Goal: Task Accomplishment & Management: Use online tool/utility

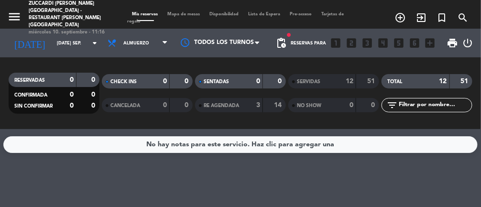
click at [62, 36] on input "[DATE] sep." at bounding box center [83, 43] width 62 height 15
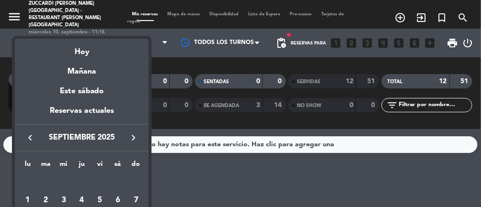
click at [89, 55] on div "Hoy" at bounding box center [82, 49] width 134 height 20
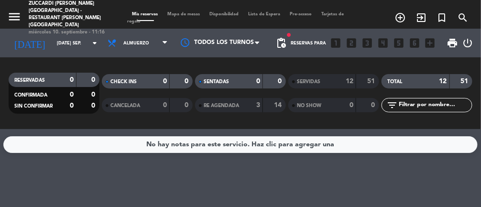
type input "mié. [DATE]"
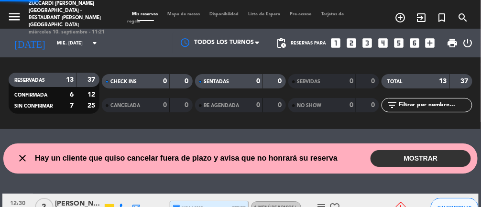
select select "lunch"
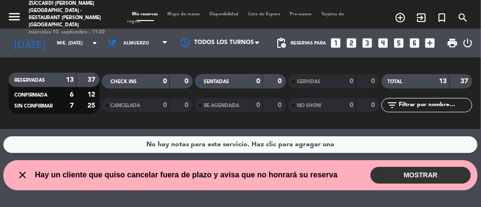
click at [276, 183] on div "close Hay un cliente que quiso cancelar fuera de plazo y avisa que no honrará s…" at bounding box center [240, 175] width 461 height 17
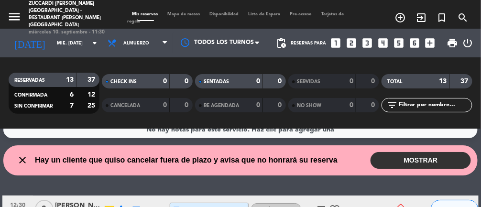
click at [406, 164] on button "MOSTRAR" at bounding box center [421, 160] width 100 height 17
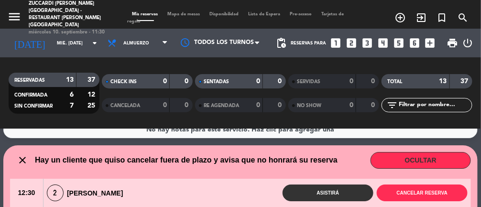
click at [419, 165] on button "OCULTAR" at bounding box center [421, 160] width 100 height 17
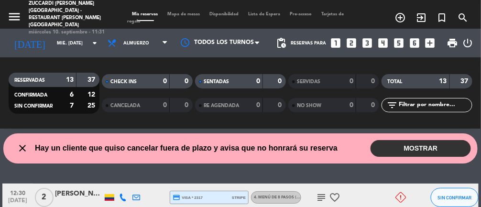
scroll to position [0, 0]
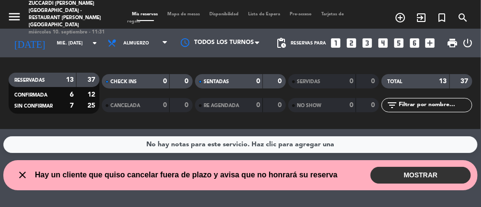
click at [407, 178] on button "MOSTRAR" at bounding box center [421, 175] width 100 height 17
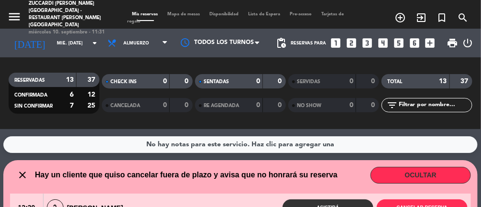
click at [440, 175] on button "OCULTAR" at bounding box center [421, 175] width 100 height 17
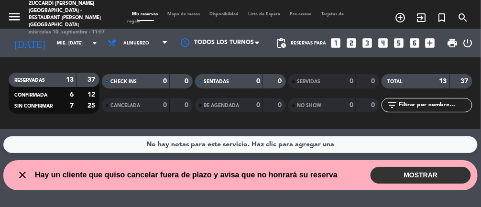
click at [188, 12] on span "Mapa de mesas" at bounding box center [184, 14] width 42 height 4
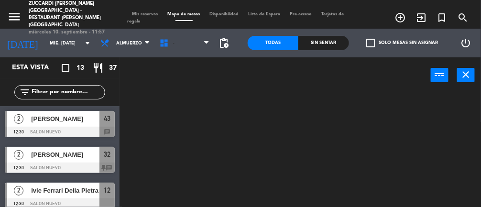
click at [193, 44] on span "-" at bounding box center [184, 43] width 59 height 21
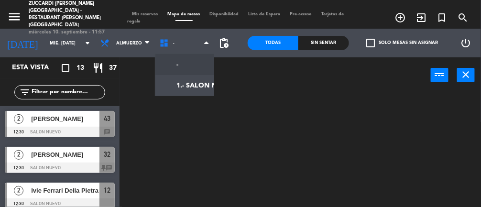
click at [192, 87] on ng-component "menu Zuccardi [PERSON_NAME][GEOGRAPHIC_DATA] - Restaurant [PERSON_NAME][GEOGRAP…" at bounding box center [240, 125] width 481 height 251
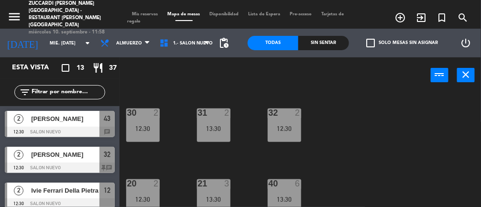
click at [212, 130] on div "13:30" at bounding box center [213, 128] width 33 height 7
click at [354, 136] on div "30 2 12:30 31 2 13:30 32 2 12:30 20 2 12:30 21 3 13:30 40 6 13:30 13 2 13:30 41…" at bounding box center [302, 171] width 357 height 160
click at [286, 127] on div "12:30" at bounding box center [284, 128] width 33 height 7
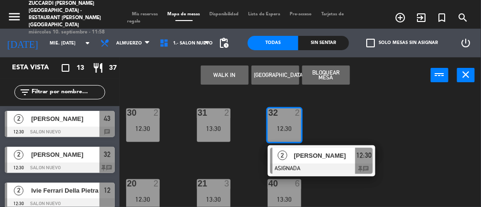
click at [218, 133] on div "31 2 13:30" at bounding box center [213, 125] width 33 height 33
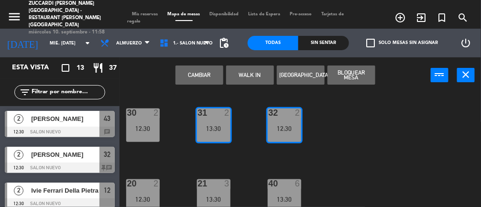
click at [197, 79] on button "Cambiar" at bounding box center [199, 74] width 48 height 19
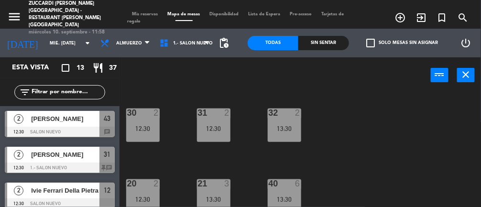
click at [216, 121] on div "31 2 12:30" at bounding box center [213, 125] width 33 height 33
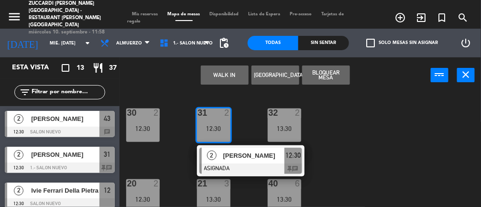
click at [248, 170] on div at bounding box center [250, 169] width 103 height 11
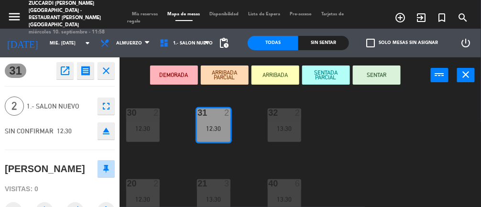
click at [271, 78] on button "ARRIBADA" at bounding box center [275, 74] width 48 height 19
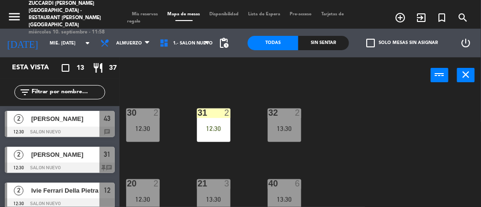
click at [394, 167] on div "30 2 12:30 31 2 12:30 32 2 13:30 20 2 12:30 21 3 13:30 40 6 13:30 13 2 13:30 41…" at bounding box center [302, 171] width 357 height 160
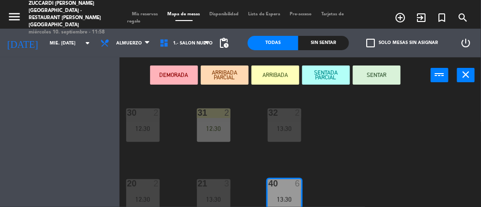
scroll to position [77, 0]
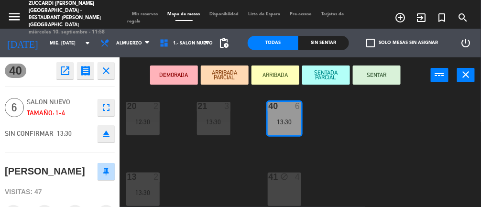
click at [384, 166] on div "30 2 12:30 31 2 12:30 32 2 13:30 20 2 12:30 21 3 13:30 40 6 13:30 13 2 13:30 41…" at bounding box center [302, 171] width 357 height 160
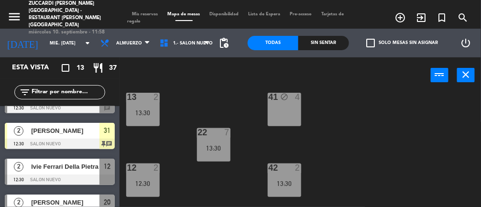
scroll to position [197, 0]
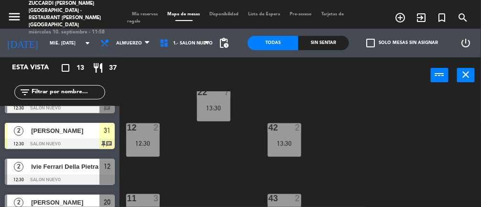
click at [157, 206] on div "11 3 13:30" at bounding box center [142, 210] width 33 height 33
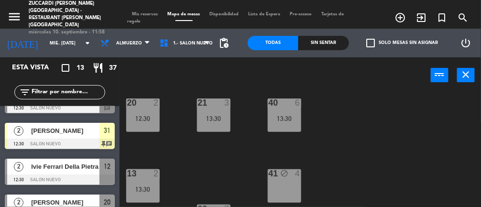
scroll to position [84, 0]
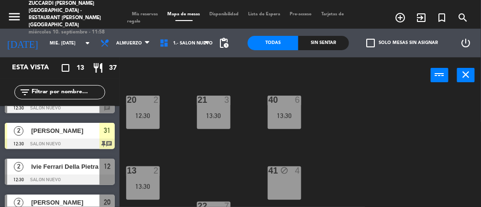
click at [222, 121] on div "21 3 13:30" at bounding box center [213, 112] width 33 height 33
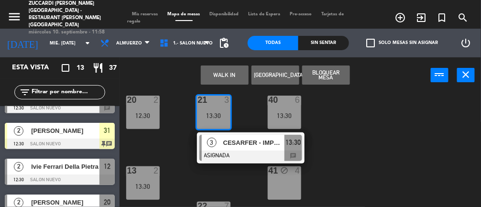
click at [145, 180] on div "13 2 13:30" at bounding box center [142, 182] width 33 height 33
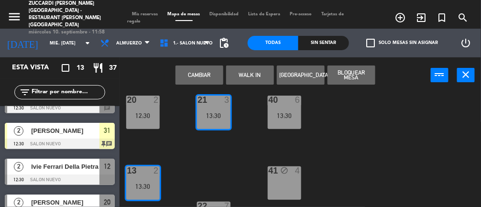
click at [200, 76] on button "Cambiar" at bounding box center [199, 74] width 48 height 19
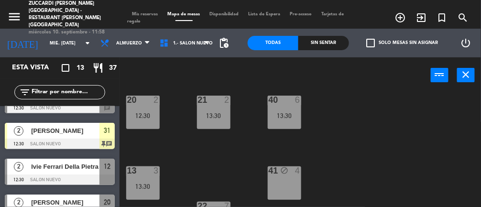
scroll to position [119, 0]
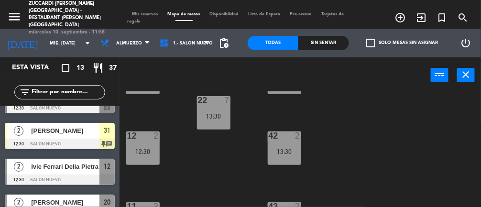
scroll to position [191, 0]
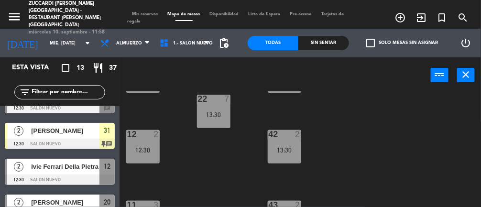
click at [148, 151] on div "12:30" at bounding box center [142, 150] width 33 height 7
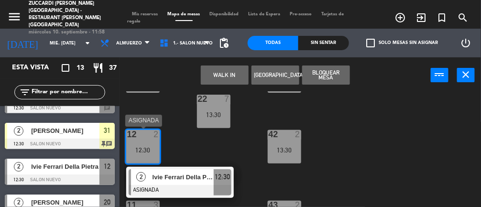
click at [144, 207] on div "11 3" at bounding box center [142, 206] width 33 height 10
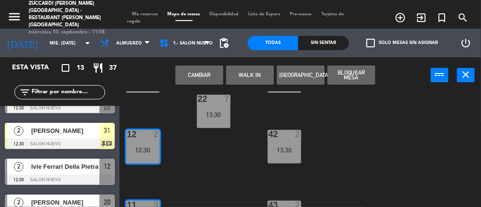
click at [196, 77] on button "Cambiar" at bounding box center [199, 74] width 48 height 19
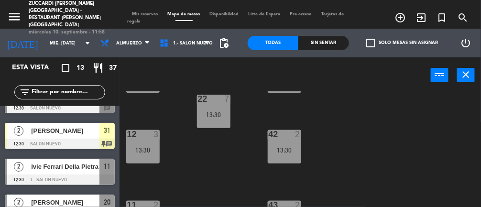
click at [149, 147] on div "13:30" at bounding box center [142, 150] width 33 height 7
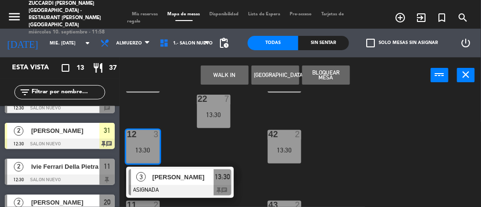
click at [189, 155] on div "30 2 12:30 31 2 12:30 32 2 13:30 20 2 12:30 21 2 13:30 40 6 13:30 13 3 13:30 41…" at bounding box center [302, 171] width 357 height 160
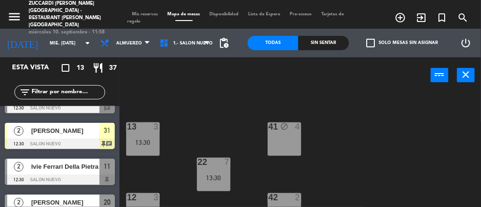
scroll to position [126, 0]
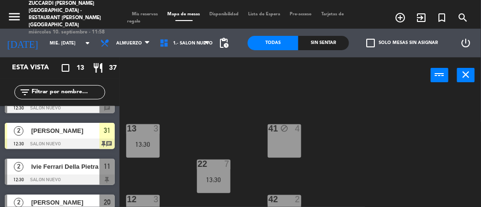
click at [145, 132] on div "13 3" at bounding box center [142, 129] width 33 height 10
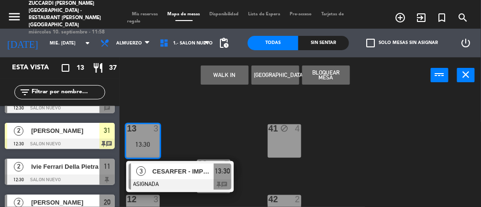
click at [187, 187] on div at bounding box center [180, 184] width 103 height 11
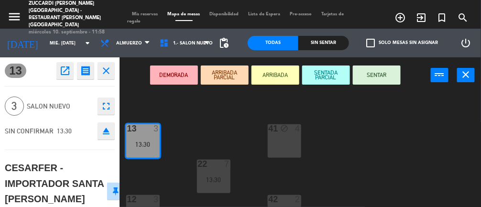
click at [269, 77] on button "ARRIBADA" at bounding box center [275, 74] width 48 height 19
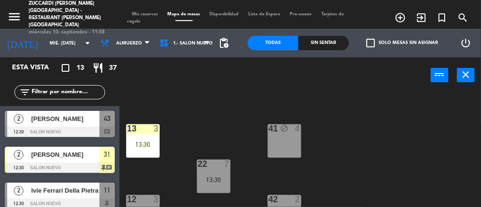
scroll to position [0, 0]
click at [419, 169] on div "30 2 12:30 31 2 12:30 32 2 13:30 20 2 12:30 21 2 13:30 40 6 13:30 13 3 13:30 41…" at bounding box center [302, 171] width 357 height 160
click at [382, 160] on div "30 2 12:30 31 2 12:30 32 2 13:30 20 2 12:30 21 2 13:30 40 6 13:30 13 3 13:30 41…" at bounding box center [302, 171] width 357 height 160
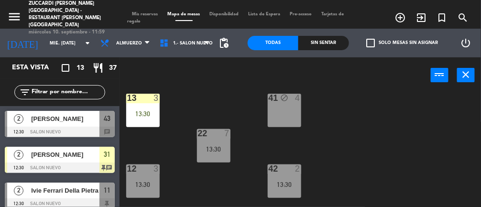
click at [219, 139] on div "22 7 13:30" at bounding box center [213, 145] width 33 height 33
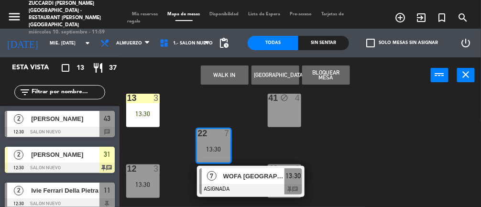
click at [257, 193] on div at bounding box center [250, 189] width 103 height 11
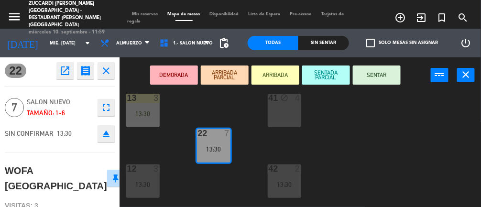
click at [232, 71] on button "ARRIBADA PARCIAL" at bounding box center [225, 74] width 48 height 19
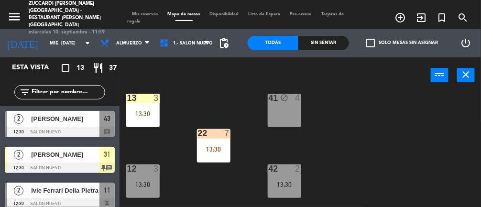
scroll to position [131, 0]
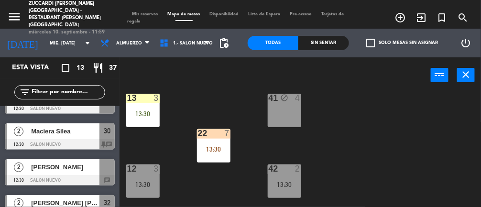
click at [373, 166] on div "30 2 12:30 31 2 12:30 32 2 13:30 20 2 12:30 21 2 13:30 40 6 13:30 13 3 13:30 41…" at bounding box center [302, 171] width 357 height 160
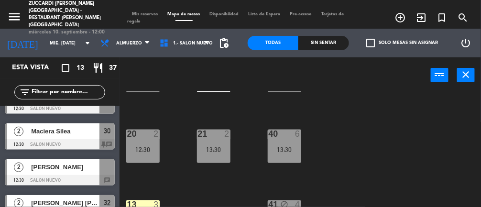
scroll to position [53, 0]
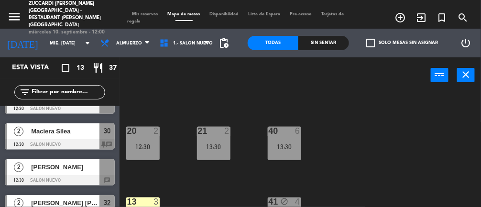
click at [225, 151] on div "21 2 13:30" at bounding box center [213, 143] width 33 height 33
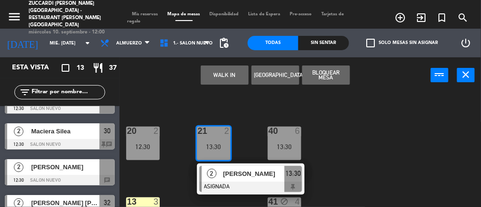
click at [363, 170] on div "30 2 12:30 31 2 12:30 32 2 13:30 20 2 12:30 21 2 13:30 2 [PERSON_NAME] ASIGNADA…" at bounding box center [302, 171] width 357 height 160
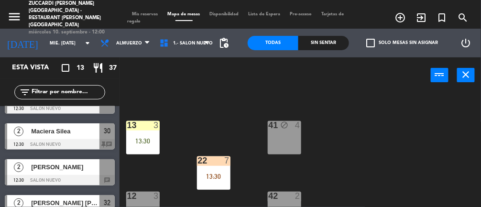
scroll to position [162, 0]
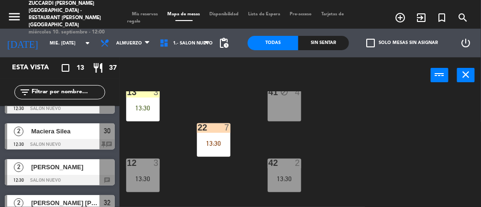
click at [291, 173] on div "42 2 13:30" at bounding box center [284, 175] width 33 height 33
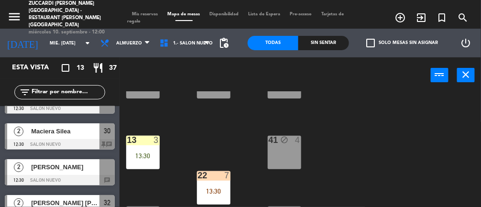
click at [381, 147] on div "30 2 12:30 31 2 12:30 32 2 13:30 20 2 12:30 21 2 13:30 40 6 13:30 13 3 13:30 41…" at bounding box center [302, 171] width 357 height 160
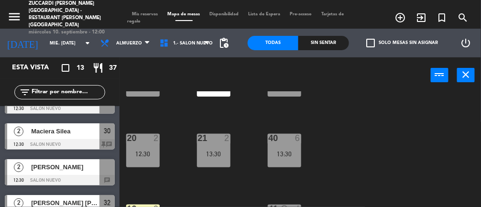
scroll to position [45, 0]
click at [291, 152] on div "13:30" at bounding box center [284, 154] width 33 height 7
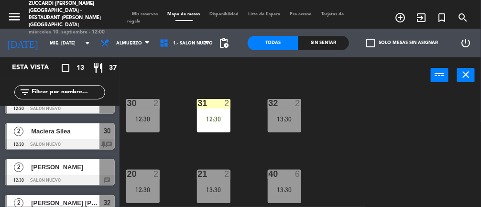
scroll to position [0, 0]
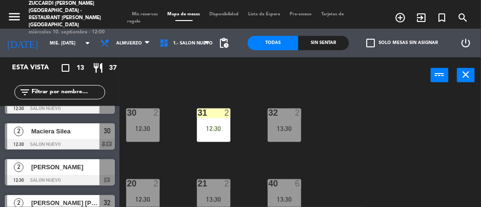
click at [285, 130] on div "13:30" at bounding box center [284, 128] width 33 height 7
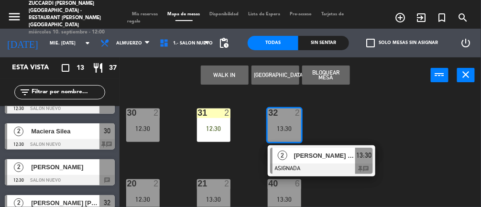
click at [149, 192] on div "20 2 12:30" at bounding box center [142, 195] width 33 height 33
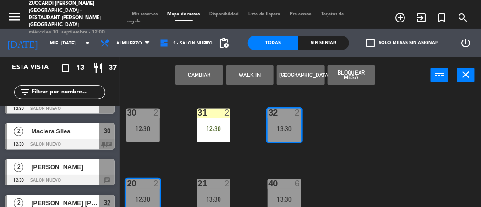
click at [201, 78] on button "Cambiar" at bounding box center [199, 74] width 48 height 19
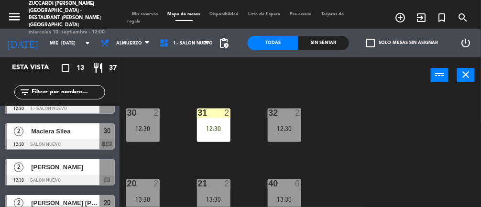
click at [147, 193] on div "20 2 13:30" at bounding box center [142, 195] width 33 height 33
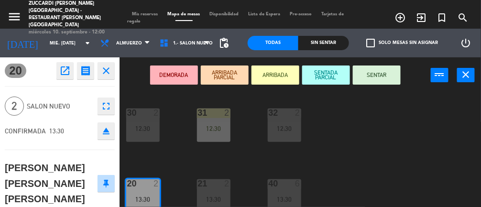
click at [373, 153] on div "30 2 12:30 31 2 12:30 32 2 12:30 20 2 13:30 21 2 13:30 40 6 13:30 13 3 13:30 41…" at bounding box center [302, 171] width 357 height 160
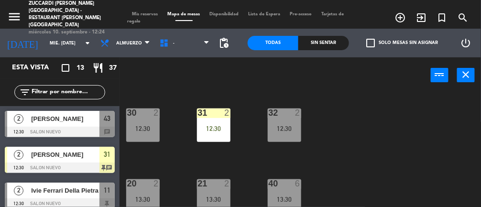
click at [118, 128] on div "2 [PERSON_NAME] 12:30 SALON NUEVO 43 chat" at bounding box center [60, 124] width 120 height 36
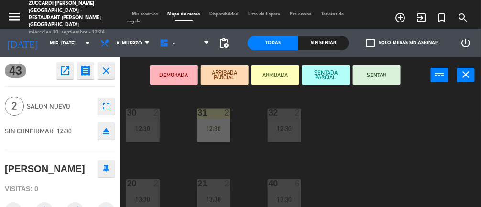
click at [401, 173] on div "30 2 12:30 31 2 12:30 32 2 12:30 20 2 13:30 21 2 13:30 40 6 13:30 13 3 13:30 41…" at bounding box center [302, 171] width 357 height 160
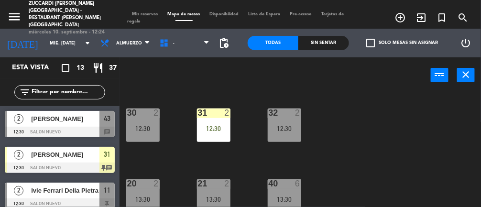
click at [142, 128] on div "12:30" at bounding box center [142, 128] width 33 height 7
click at [347, 161] on div "30 2 12:30 31 2 12:30 32 2 12:30 20 2 13:30 21 2 13:30 40 6 13:30 13 3 13:30 41…" at bounding box center [302, 171] width 357 height 160
click at [299, 131] on div "32 2 12:30" at bounding box center [284, 125] width 33 height 33
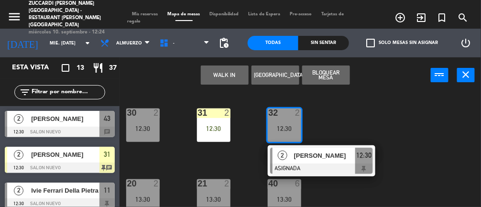
click at [375, 196] on div "30 2 12:30 31 2 12:30 32 2 12:30 2 [PERSON_NAME] ASIGNADA 12:30 20 2 13:30 21 2…" at bounding box center [302, 171] width 357 height 160
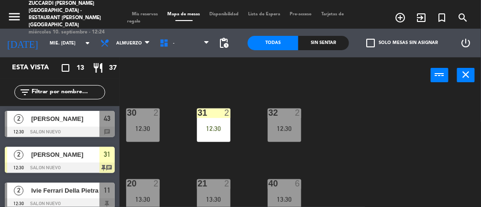
click at [203, 199] on div "13:30" at bounding box center [213, 199] width 33 height 7
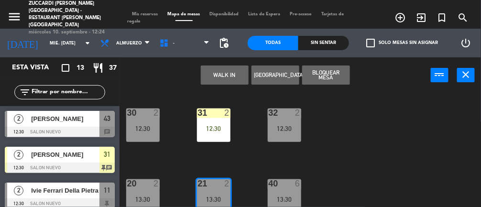
click at [145, 130] on div "12:30" at bounding box center [142, 128] width 33 height 7
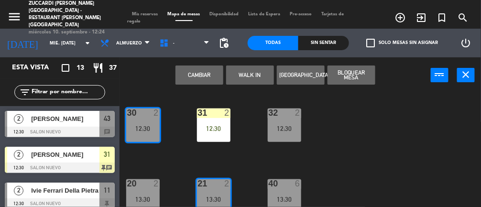
click at [207, 77] on button "Cambiar" at bounding box center [199, 74] width 48 height 19
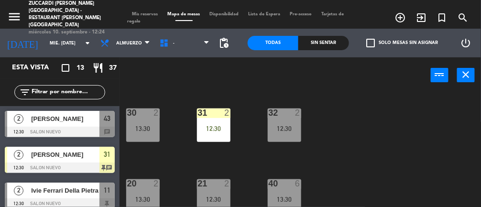
click at [148, 125] on div "13:30" at bounding box center [142, 128] width 33 height 7
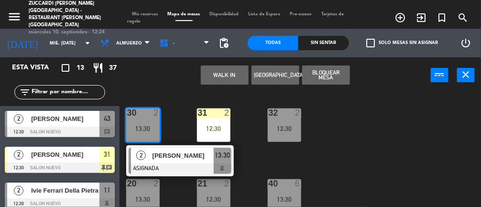
click at [180, 169] on div at bounding box center [180, 169] width 103 height 11
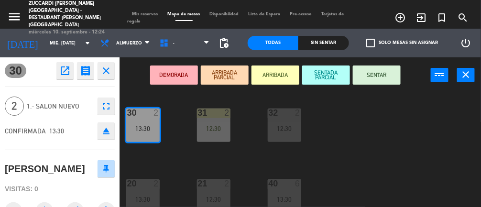
click at [282, 84] on button "ARRIBADA" at bounding box center [275, 74] width 48 height 19
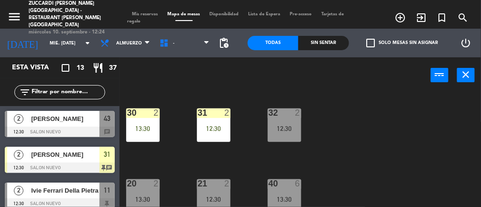
click at [400, 202] on div "30 2 13:30 31 2 12:30 32 2 12:30 20 2 13:30 21 2 12:30 40 6 13:30 13 3 13:30 41…" at bounding box center [302, 171] width 357 height 160
click at [288, 200] on div "13:30" at bounding box center [284, 199] width 33 height 7
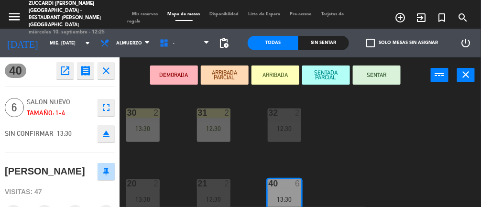
click at [228, 71] on button "ARRIBADA PARCIAL" at bounding box center [225, 74] width 48 height 19
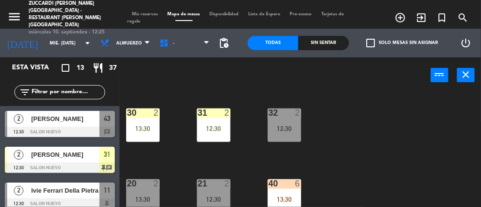
scroll to position [24, 0]
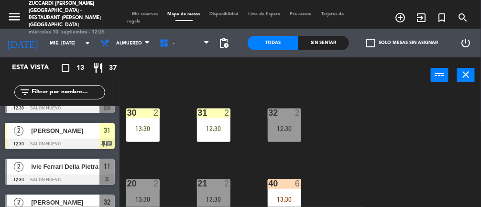
click at [378, 157] on div "30 2 13:30 31 2 12:30 32 2 12:30 20 2 13:30 21 2 12:30 40 6 13:30 13 3 13:30 41…" at bounding box center [302, 171] width 357 height 160
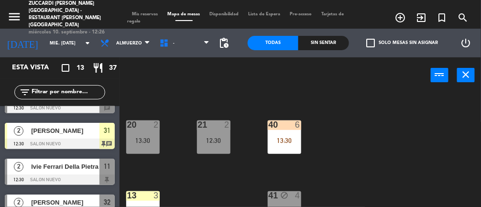
scroll to position [53, 0]
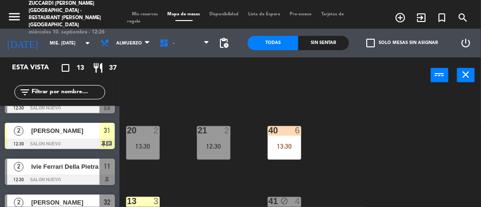
click at [288, 138] on div "40 6 13:30" at bounding box center [284, 142] width 33 height 33
click at [406, 168] on div "30 2 13:30 31 2 12:30 32 2 12:30 20 2 13:30 21 2 12:30 40 6 13:30 13 3 13:30 41…" at bounding box center [302, 171] width 357 height 160
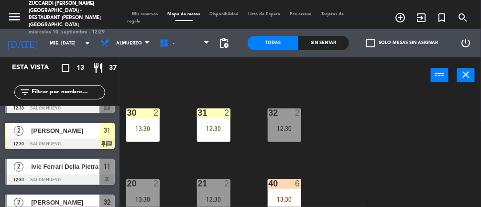
click at [282, 125] on div "12:30" at bounding box center [284, 128] width 33 height 7
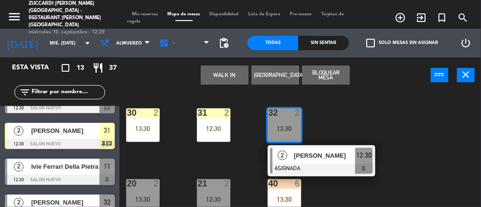
click at [209, 189] on div "21 2 12:30" at bounding box center [213, 195] width 33 height 33
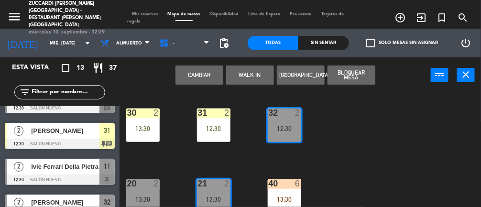
click at [376, 186] on div "30 2 13:30 31 2 12:30 32 2 12:30 20 2 13:30 21 2 12:30 40 6 13:30 13 3 13:30 41…" at bounding box center [302, 171] width 357 height 160
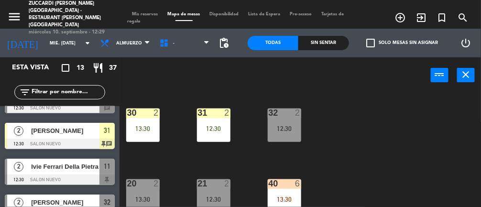
click at [208, 195] on div "21 2 12:30" at bounding box center [213, 195] width 33 height 33
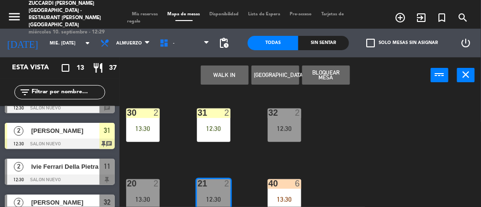
click at [378, 186] on div "30 2 13:30 31 2 12:30 32 2 12:30 20 2 13:30 21 2 12:30 2 Maciera Silea ASIGNADA…" at bounding box center [302, 171] width 357 height 160
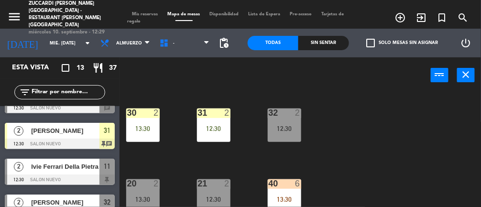
click at [144, 201] on div "13:30" at bounding box center [142, 199] width 33 height 7
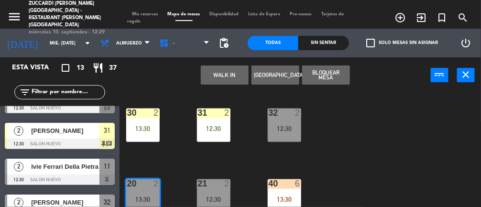
click at [358, 191] on div "30 2 13:30 31 2 12:30 32 2 12:30 20 2 13:30 2 [PERSON_NAME] [PERSON_NAME] [PERS…" at bounding box center [302, 171] width 357 height 160
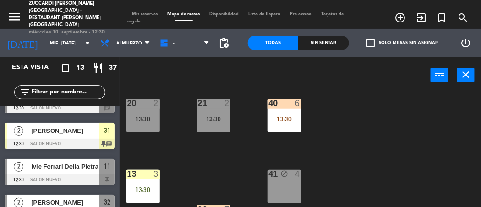
scroll to position [114, 0]
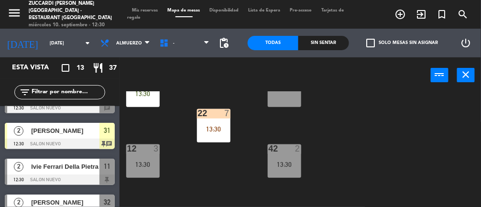
scroll to position [176, 0]
click at [290, 169] on div "42 2 13:30" at bounding box center [284, 161] width 33 height 33
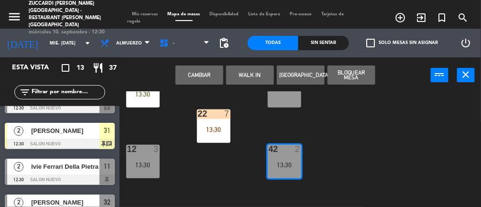
click at [410, 178] on div "30 2 13:30 31 2 12:30 32 2 12:30 20 2 13:30 21 2 12:30 40 6 13:30 13 3 13:30 41…" at bounding box center [302, 171] width 357 height 160
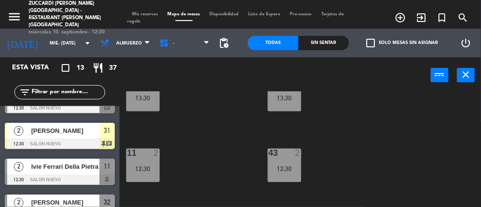
scroll to position [244, 0]
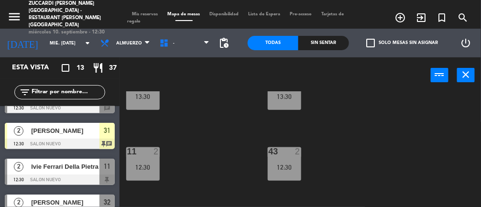
click at [294, 167] on div "12:30" at bounding box center [284, 167] width 33 height 7
click at [200, 205] on div "30 2 13:30 31 2 12:30 32 2 12:30 20 2 13:30 21 2 12:30 40 6 13:30 13 3 13:30 41…" at bounding box center [302, 171] width 357 height 160
click at [149, 170] on div "12:30" at bounding box center [142, 167] width 33 height 7
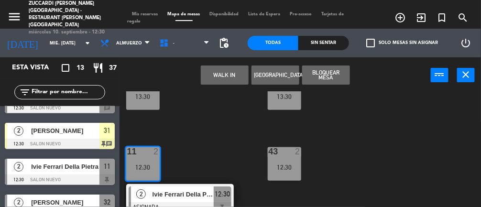
click at [386, 176] on div "30 2 13:30 31 2 12:30 32 2 12:30 20 2 13:30 21 2 12:30 40 6 13:30 13 3 13:30 41…" at bounding box center [302, 171] width 357 height 160
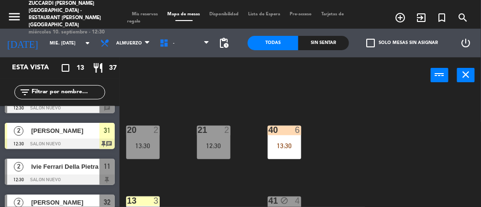
scroll to position [42, 0]
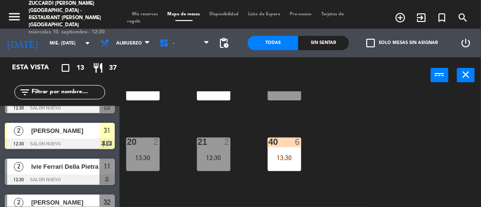
click at [290, 164] on div "40 6 13:30" at bounding box center [284, 154] width 33 height 33
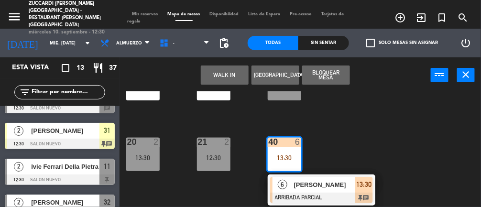
click at [338, 197] on div at bounding box center [321, 198] width 103 height 11
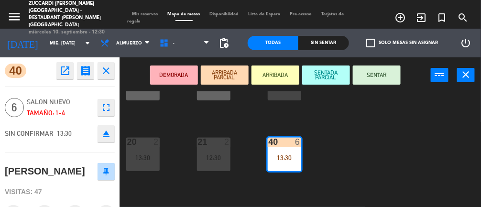
click at [285, 76] on button "ARRIBADA" at bounding box center [275, 74] width 48 height 19
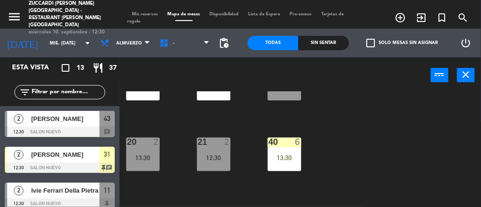
scroll to position [0, 0]
click at [409, 170] on div "30 2 13:30 31 2 12:30 32 2 12:30 20 2 13:30 21 2 12:30 40 6 13:30 13 3 13:30 41…" at bounding box center [302, 171] width 357 height 160
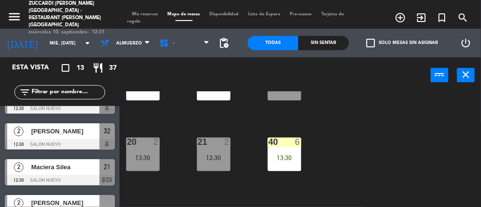
click at [403, 182] on div "30 2 13:30 31 2 12:30 32 2 12:30 20 2 13:30 21 2 12:30 40 6 13:30 13 3 13:30 41…" at bounding box center [302, 171] width 357 height 160
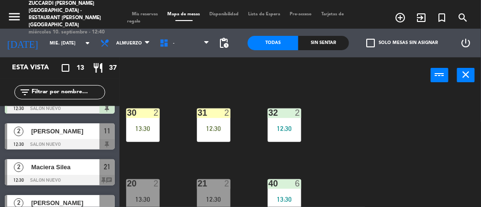
click at [148, 205] on div "20 2 13:30" at bounding box center [142, 195] width 33 height 33
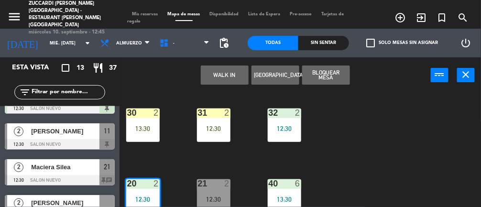
click at [214, 204] on div "21 2 12:30" at bounding box center [213, 195] width 33 height 33
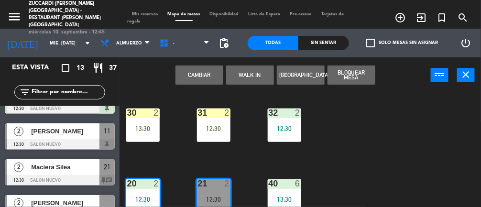
click at [375, 175] on div "30 2 13:30 31 2 12:30 32 2 12:30 20 2 12:30 21 2 12:30 40 6 13:30 13 3 13:30 41…" at bounding box center [302, 171] width 357 height 160
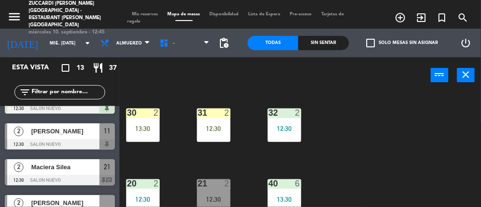
click at [219, 201] on div "12:30" at bounding box center [213, 199] width 33 height 7
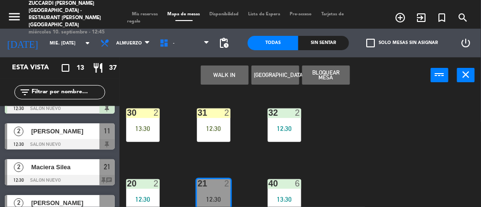
click at [360, 179] on div "30 2 13:30 31 2 12:30 32 2 12:30 20 2 12:30 21 2 12:30 2 Maciera Silea ASIGNADA…" at bounding box center [302, 171] width 357 height 160
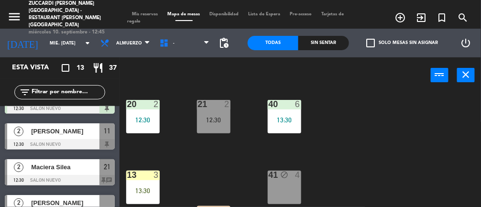
scroll to position [117, 0]
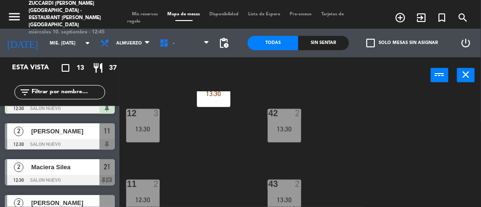
scroll to position [222, 0]
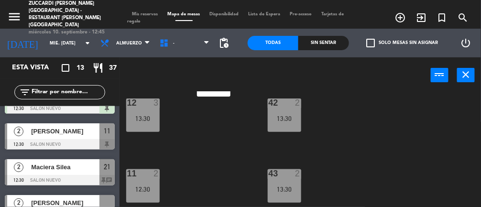
click at [156, 179] on div "11 2 12:30" at bounding box center [142, 185] width 33 height 33
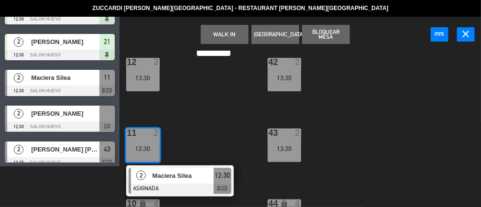
select select "lunch"
select select
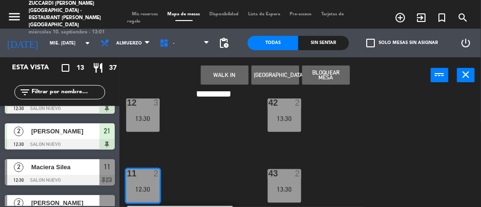
click at [63, 173] on div "Maciera Silea" at bounding box center [64, 167] width 69 height 16
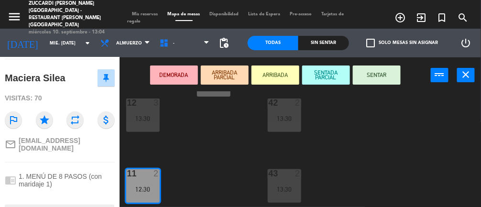
scroll to position [91, 0]
click at [207, 163] on div "30 2 13:30 31 2 12:30 32 2 12:30 20 2 12:30 21 2 12:30 40 6 13:30 13 3 13:30 41…" at bounding box center [302, 171] width 357 height 160
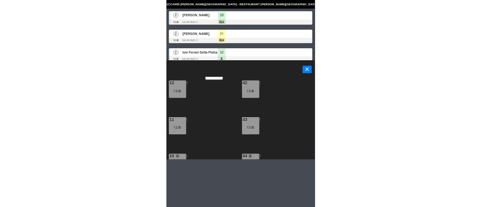
scroll to position [0, 0]
